Goal: Transaction & Acquisition: Purchase product/service

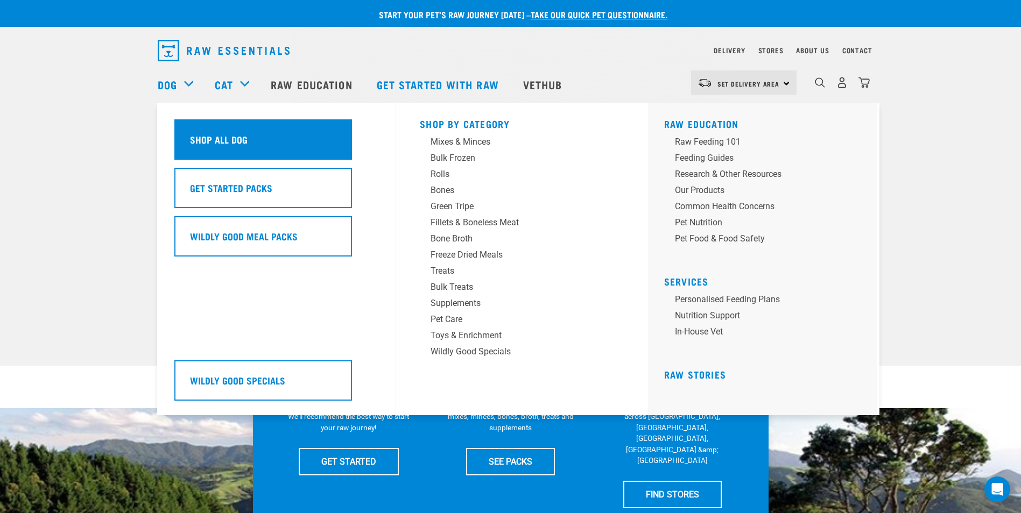
click at [208, 134] on h5 "Shop All Dog" at bounding box center [219, 139] width 58 height 14
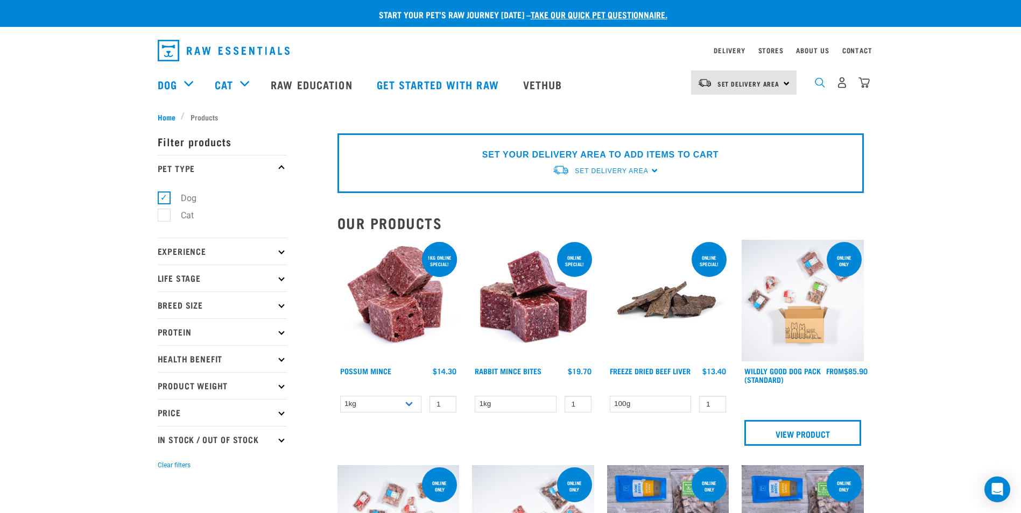
click at [824, 87] on img "dropdown navigation" at bounding box center [820, 82] width 10 height 10
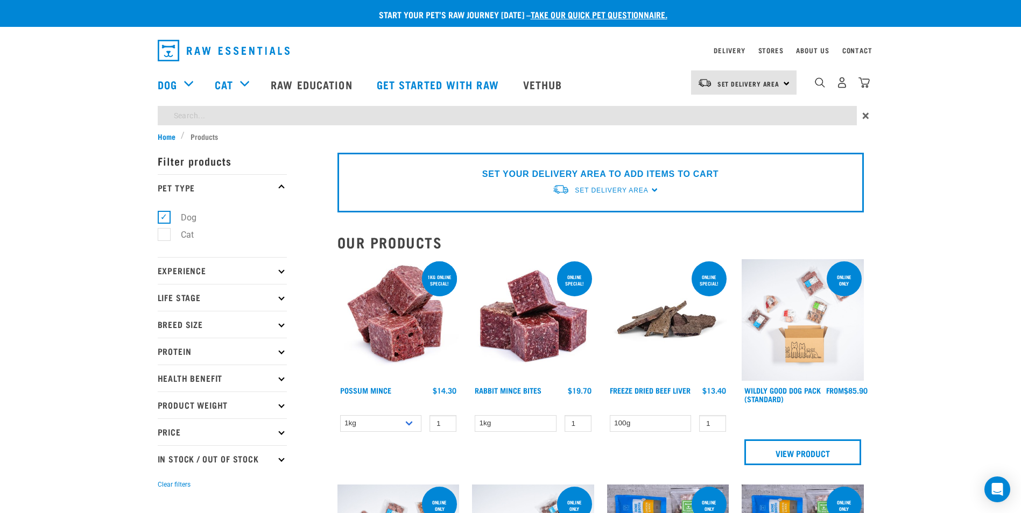
click at [238, 120] on input "search" at bounding box center [507, 115] width 699 height 19
type input "rabbit"
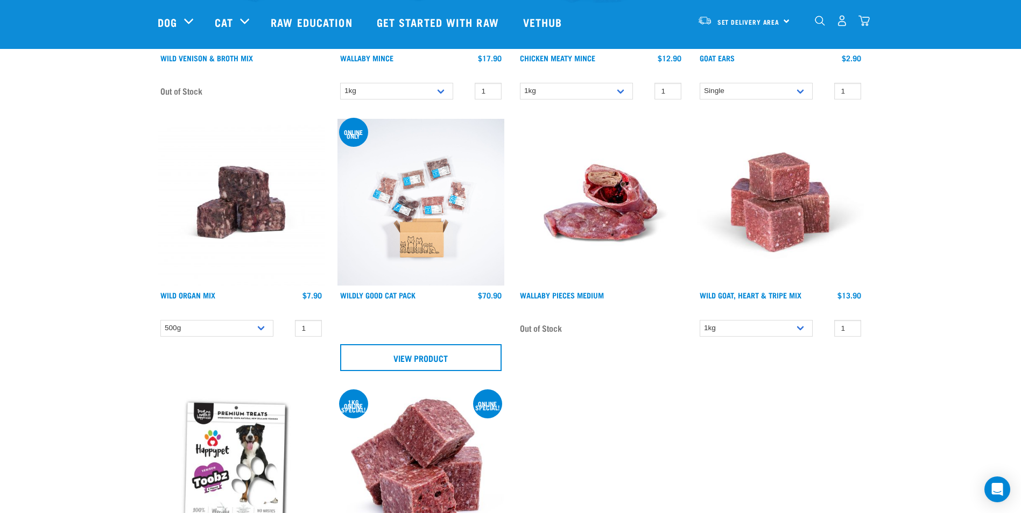
scroll to position [1883, 0]
